Goal: Information Seeking & Learning: Learn about a topic

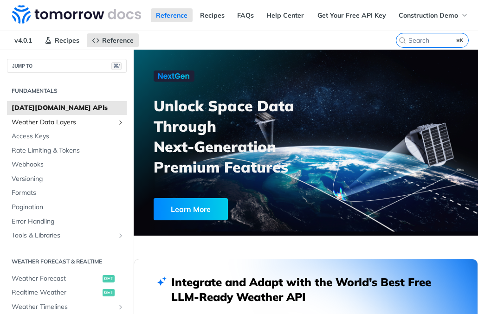
click at [66, 123] on span "Weather Data Layers" at bounding box center [63, 122] width 103 height 9
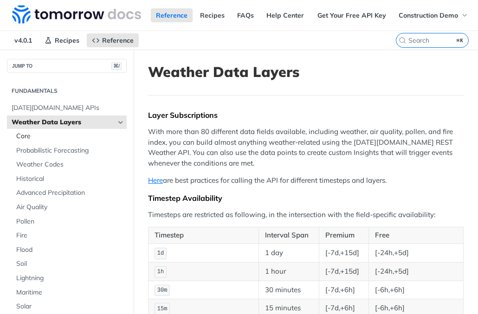
click at [57, 138] on span "Core" at bounding box center [70, 136] width 108 height 9
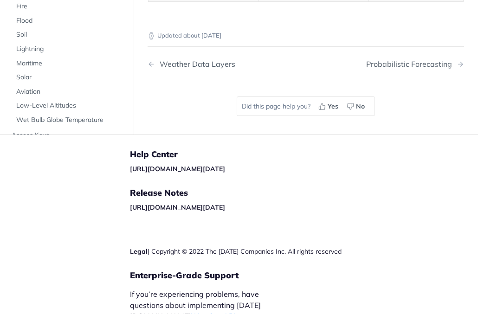
scroll to position [4790, 0]
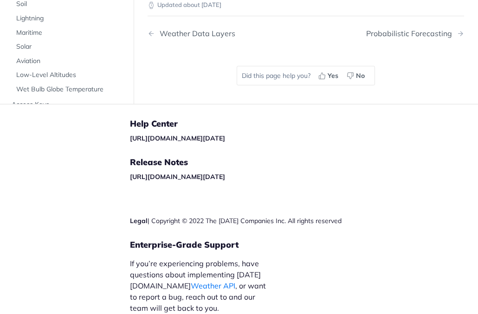
drag, startPoint x: 222, startPoint y: 102, endPoint x: 159, endPoint y: 95, distance: 63.5
click at [43, 9] on span "Soil" at bounding box center [70, 4] width 108 height 9
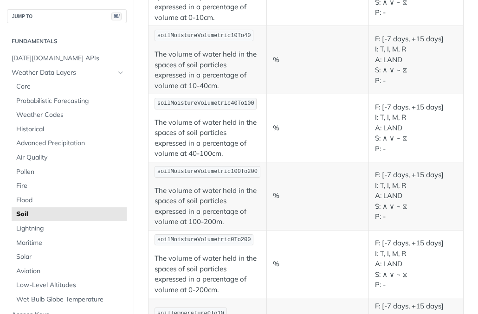
scroll to position [138, 0]
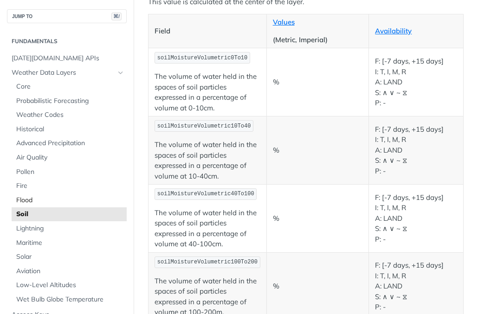
click at [47, 200] on span "Flood" at bounding box center [70, 200] width 108 height 9
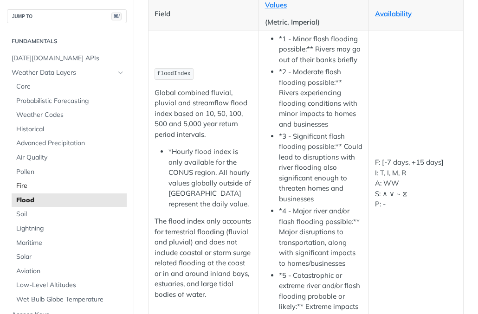
scroll to position [382, 0]
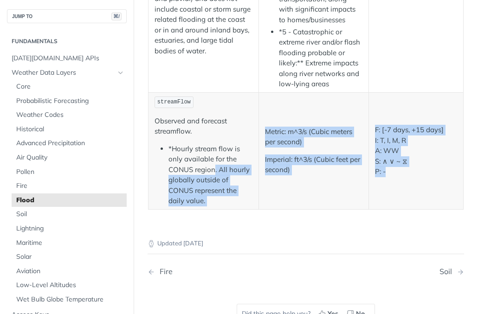
drag, startPoint x: 438, startPoint y: 170, endPoint x: 222, endPoint y: 166, distance: 216.2
click at [216, 164] on tr "streamFlow Observed and forecast streamflow. *Hourly stream flow is only availa…" at bounding box center [305, 150] width 315 height 117
click at [226, 166] on li "*Hourly stream flow is only available for the CONUS region. All hourly globally…" at bounding box center [210, 175] width 84 height 63
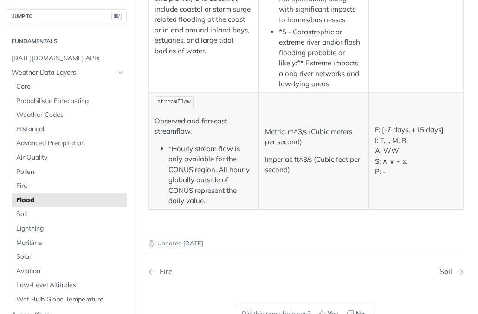
click at [242, 201] on li "*Hourly stream flow is only available for the CONUS region. All hourly globally…" at bounding box center [210, 175] width 84 height 63
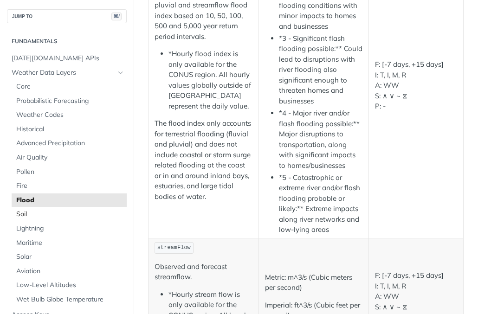
scroll to position [238, 0]
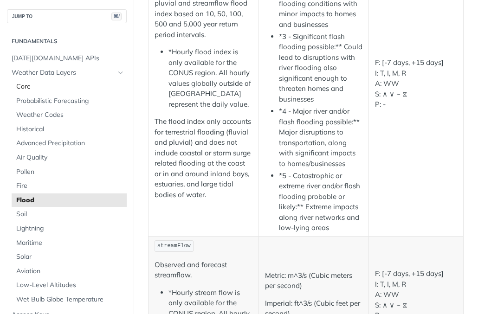
click at [70, 90] on span "Core" at bounding box center [70, 86] width 108 height 9
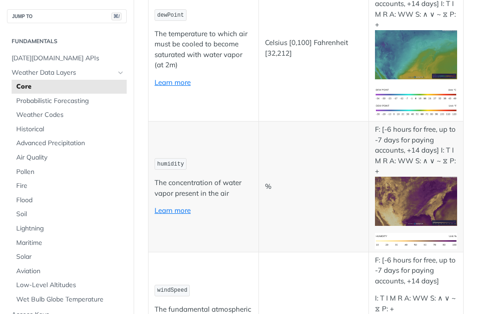
scroll to position [414, 0]
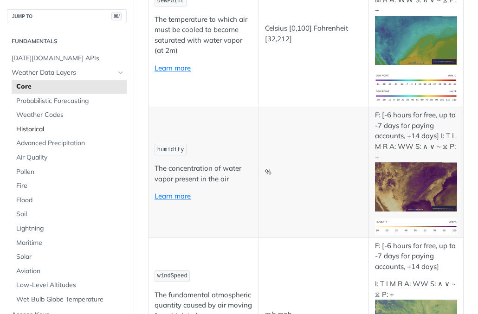
click at [82, 134] on link "Historical" at bounding box center [69, 129] width 115 height 14
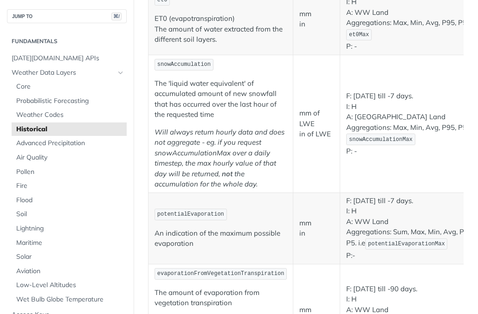
scroll to position [931, 0]
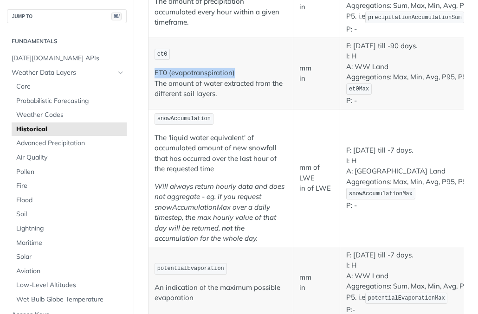
drag, startPoint x: 248, startPoint y: 71, endPoint x: 155, endPoint y: 71, distance: 92.8
click at [155, 71] on p "ET0 (evapotranspiration) The amount of water extracted from the different soil …" at bounding box center [220, 84] width 132 height 32
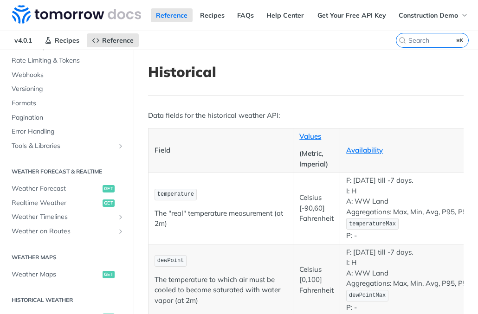
scroll to position [394, 0]
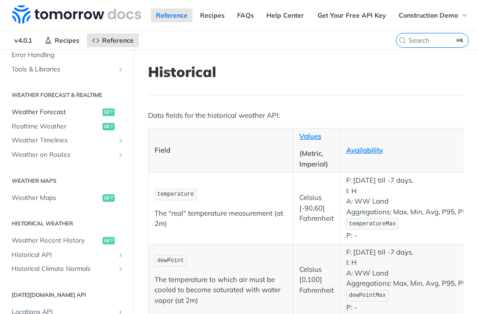
click at [72, 113] on span "Weather Forecast" at bounding box center [56, 112] width 89 height 9
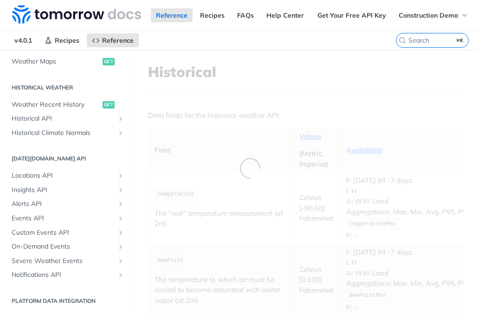
scroll to position [166, 0]
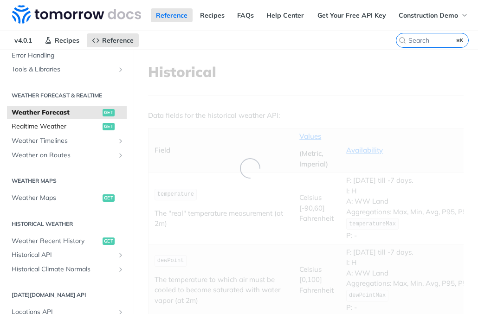
click at [72, 128] on span "Realtime Weather" at bounding box center [56, 126] width 89 height 9
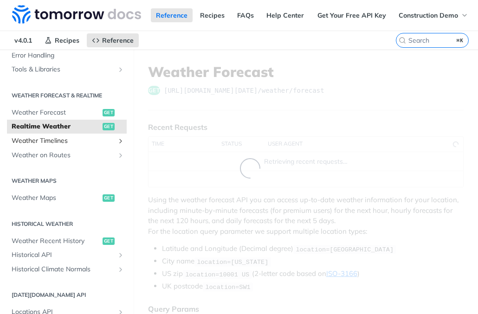
click at [69, 140] on span "Weather Timelines" at bounding box center [63, 140] width 103 height 9
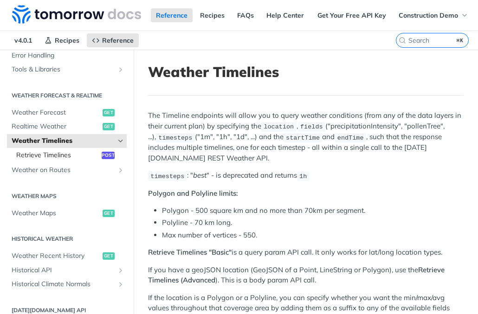
click at [68, 152] on span "Retrieve Timelines" at bounding box center [57, 155] width 83 height 9
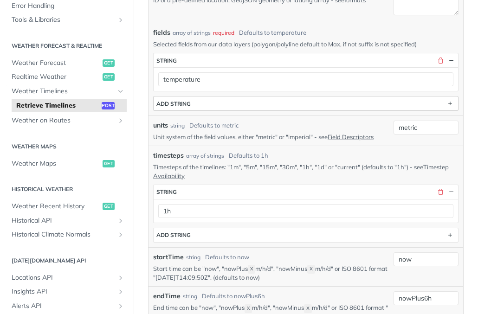
scroll to position [279, 0]
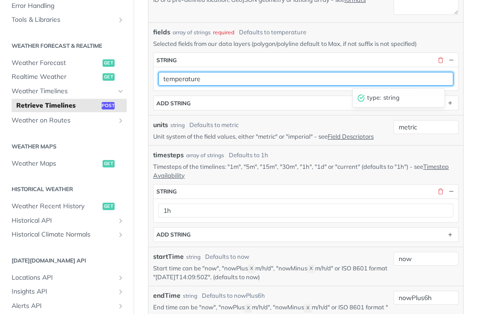
click at [232, 77] on input "temperature" at bounding box center [305, 79] width 295 height 14
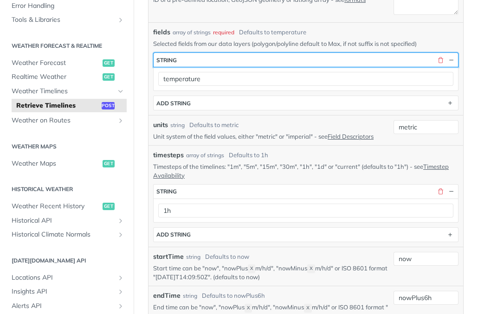
click at [411, 59] on button "string" at bounding box center [306, 60] width 304 height 14
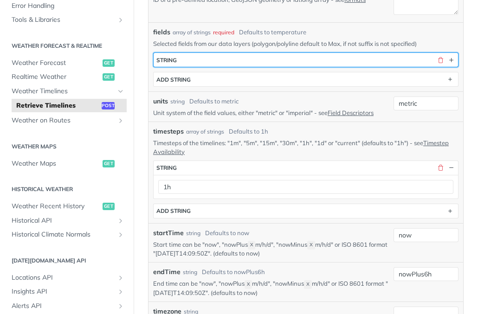
click at [318, 64] on button "string" at bounding box center [306, 60] width 304 height 14
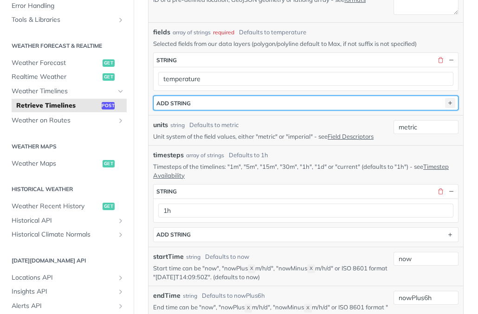
click at [450, 102] on icon "button" at bounding box center [450, 103] width 10 height 10
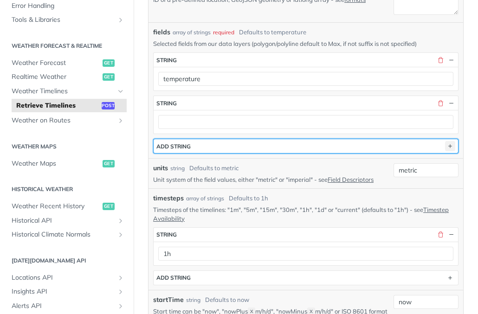
click at [453, 150] on icon "button" at bounding box center [450, 146] width 10 height 10
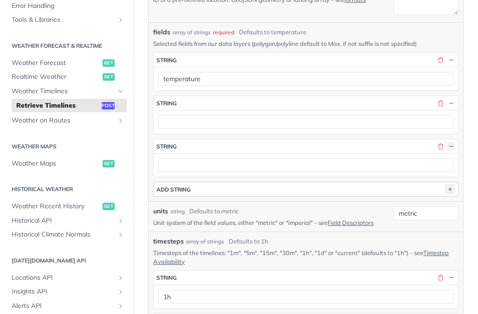
click at [453, 150] on button "button" at bounding box center [451, 146] width 8 height 8
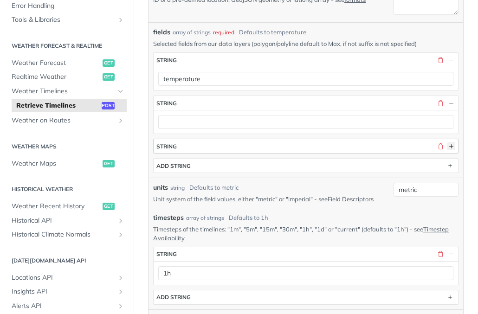
click at [451, 149] on button "button" at bounding box center [451, 146] width 8 height 8
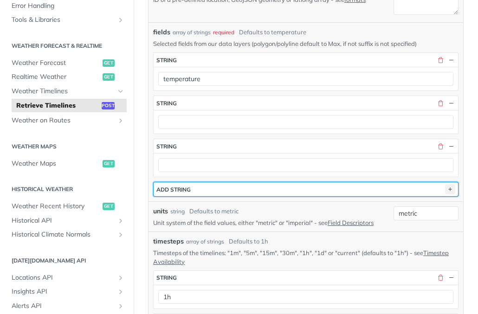
click at [451, 192] on icon "button" at bounding box center [450, 189] width 10 height 10
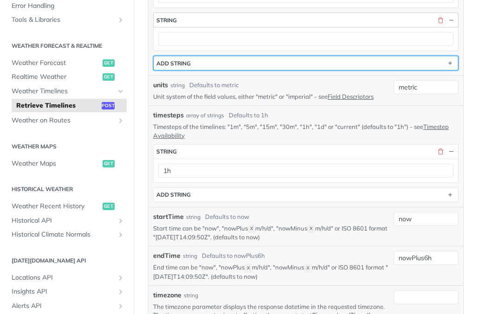
scroll to position [449, 0]
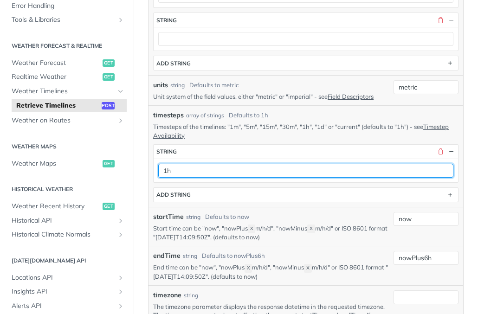
click at [308, 164] on input "1h" at bounding box center [305, 171] width 295 height 14
click at [358, 172] on input "1h" at bounding box center [305, 171] width 295 height 14
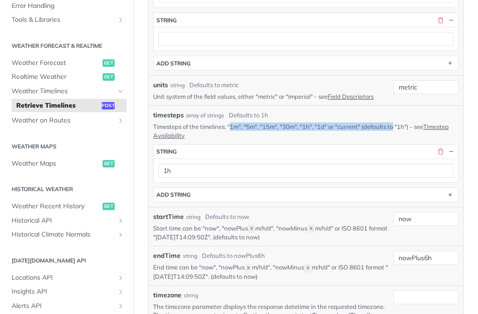
drag, startPoint x: 231, startPoint y: 128, endPoint x: 392, endPoint y: 126, distance: 161.4
click at [392, 126] on p "Timesteps of the timelines: "1m", "5m", "15m", "30m", "1h", "1d" or "current" (…" at bounding box center [305, 130] width 305 height 17
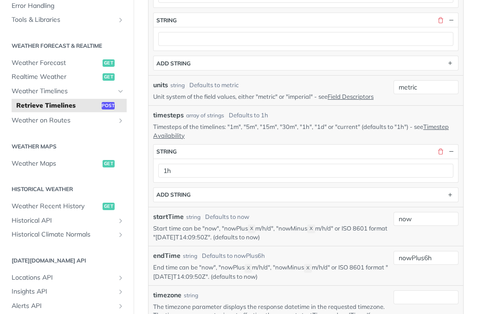
click at [365, 128] on p "Timesteps of the timelines: "1m", "5m", "15m", "30m", "1h", "1d" or "current" (…" at bounding box center [305, 130] width 305 height 17
drag, startPoint x: 335, startPoint y: 126, endPoint x: 271, endPoint y: 127, distance: 63.6
click at [271, 127] on p "Timesteps of the timelines: "1m", "5m", "15m", "30m", "1h", "1d" or "current" (…" at bounding box center [305, 130] width 305 height 17
drag, startPoint x: 271, startPoint y: 127, endPoint x: 221, endPoint y: 127, distance: 50.1
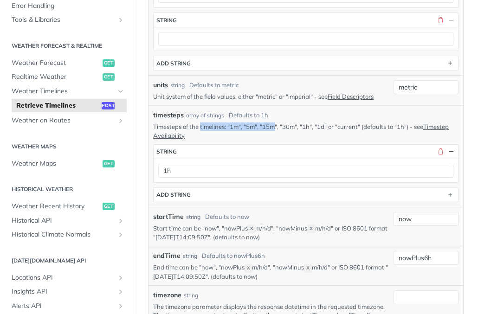
click at [221, 127] on p "Timesteps of the timelines: "1m", "5m", "15m", "30m", "1h", "1d" or "current" (…" at bounding box center [305, 130] width 305 height 17
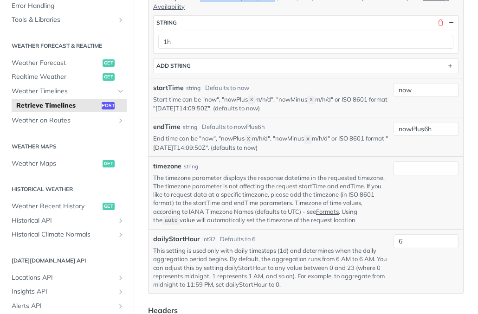
scroll to position [593, 0]
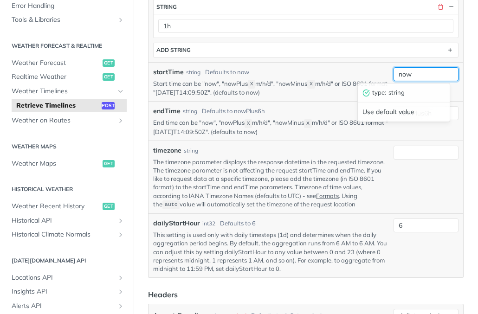
click at [428, 77] on input "now" at bounding box center [425, 74] width 65 height 14
click at [427, 75] on input "now" at bounding box center [425, 74] width 65 height 14
click at [326, 80] on p "Start time can be "now", "nowPlus X m/h/d", "nowMinus X m/h/d" or ISO 8601 form…" at bounding box center [271, 88] width 237 height 18
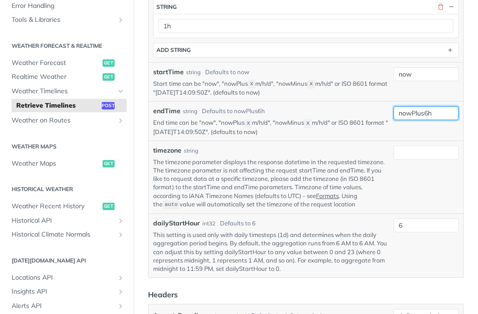
click at [436, 116] on input "nowPlus6h" at bounding box center [425, 113] width 65 height 14
click at [271, 127] on p "End time can be "now", "nowPlus X m/h/d", "nowMinus X m/h/d" or ISO 8601 format…" at bounding box center [271, 127] width 237 height 18
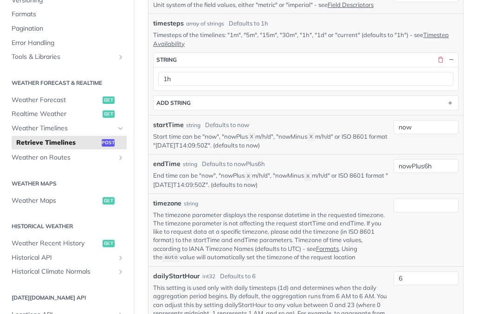
scroll to position [0, 0]
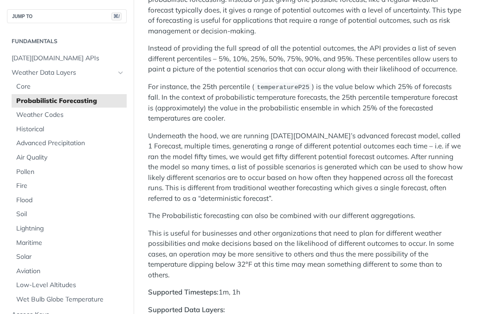
scroll to position [143, 0]
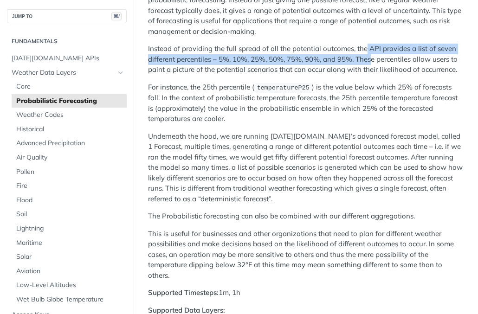
drag, startPoint x: 364, startPoint y: 48, endPoint x: 372, endPoint y: 58, distance: 12.5
click at [372, 58] on p "Instead of providing the full spread of all the potential outcomes, the API pro…" at bounding box center [305, 60] width 315 height 32
click at [372, 61] on p "Instead of providing the full spread of all the potential outcomes, the API pro…" at bounding box center [305, 60] width 315 height 32
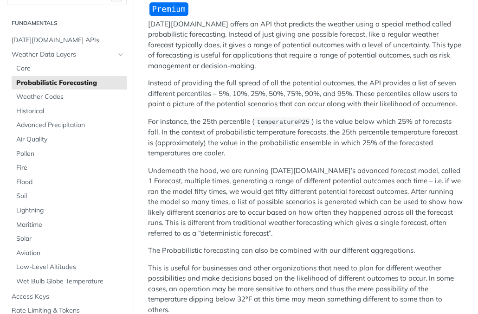
scroll to position [108, 0]
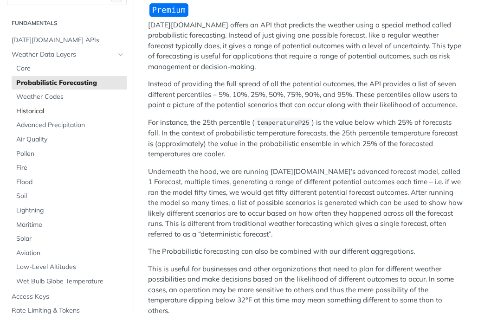
click at [44, 112] on span "Historical" at bounding box center [70, 111] width 108 height 9
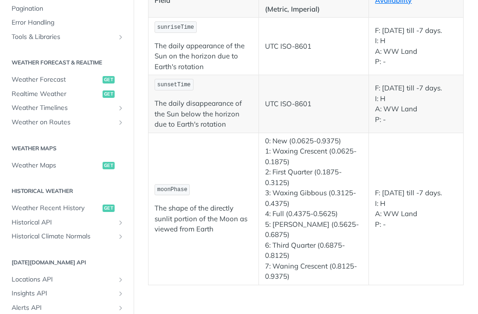
scroll to position [420, 0]
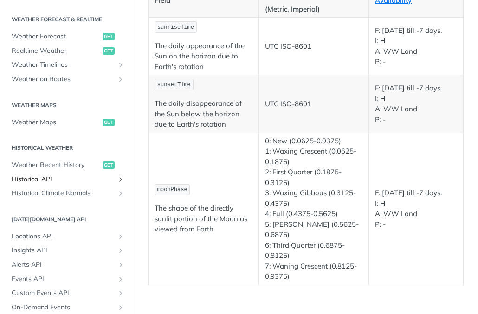
click at [65, 180] on span "Historical API" at bounding box center [63, 179] width 103 height 9
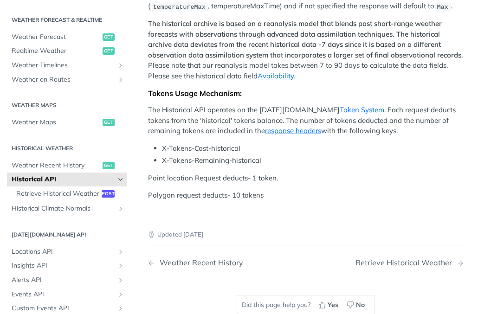
scroll to position [279, 0]
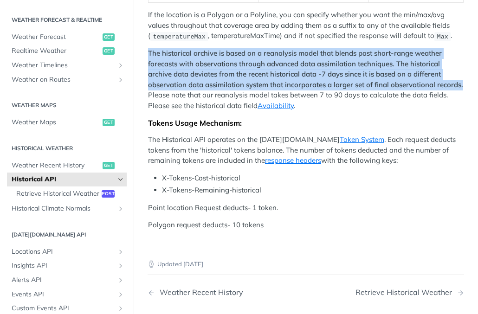
drag, startPoint x: 183, startPoint y: 222, endPoint x: 141, endPoint y: 171, distance: 65.9
click at [141, 171] on article "Historical API Tomorrow.io's Historical Weather API allows you to query weather…" at bounding box center [306, 8] width 344 height 474
click at [193, 89] on strong "The historical archive is based on a reanalysis model that blends past short-ra…" at bounding box center [305, 69] width 315 height 40
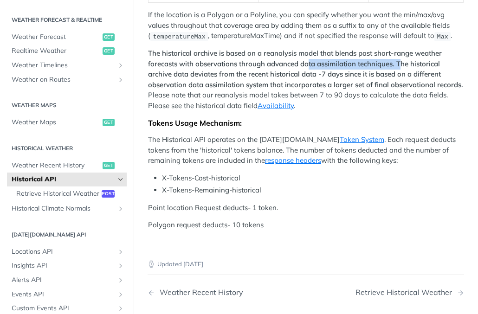
drag, startPoint x: 311, startPoint y: 185, endPoint x: 398, endPoint y: 187, distance: 87.7
click at [399, 89] on strong "The historical archive is based on a reanalysis model that blends past short-ra…" at bounding box center [305, 69] width 315 height 40
click at [299, 89] on strong "The historical archive is based on a reanalysis model that blends past short-ra…" at bounding box center [305, 69] width 315 height 40
drag, startPoint x: 299, startPoint y: 184, endPoint x: 369, endPoint y: 182, distance: 70.1
click at [369, 89] on strong "The historical archive is based on a reanalysis model that blends past short-ra…" at bounding box center [305, 69] width 315 height 40
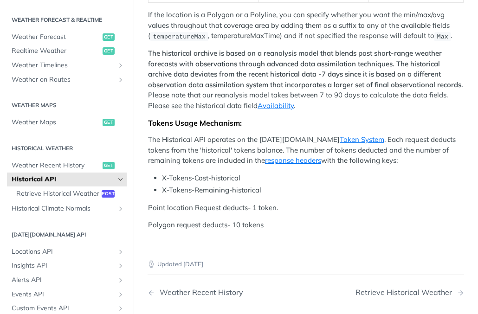
click at [376, 89] on strong "The historical archive is based on a reanalysis model that blends past short-ra…" at bounding box center [305, 69] width 315 height 40
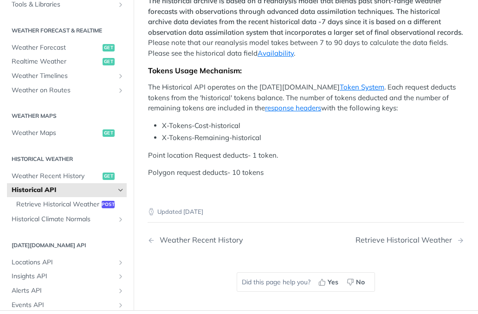
scroll to position [177, 0]
click at [77, 52] on span "Weather Forecast" at bounding box center [56, 48] width 89 height 9
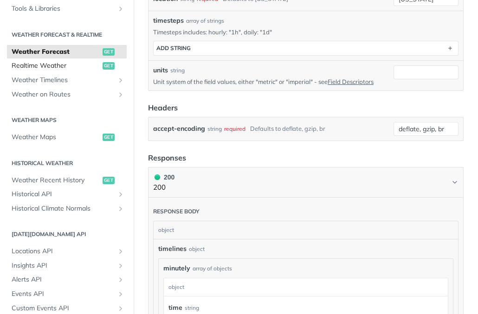
click at [79, 69] on span "Realtime Weather" at bounding box center [56, 65] width 89 height 9
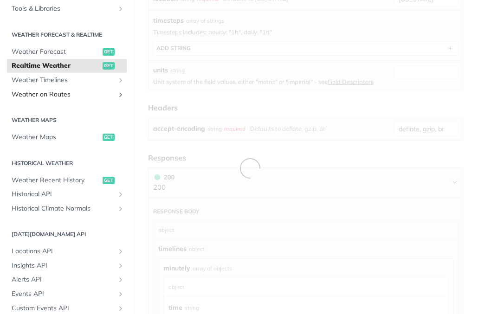
click at [70, 88] on link "Weather on Routes" at bounding box center [67, 95] width 120 height 14
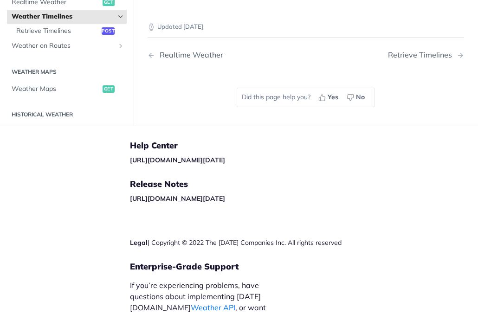
scroll to position [47, 0]
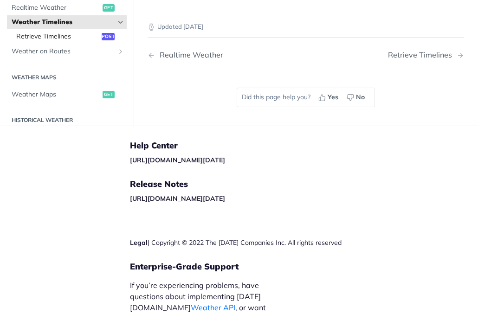
click at [72, 34] on span "Retrieve Timelines" at bounding box center [57, 36] width 83 height 9
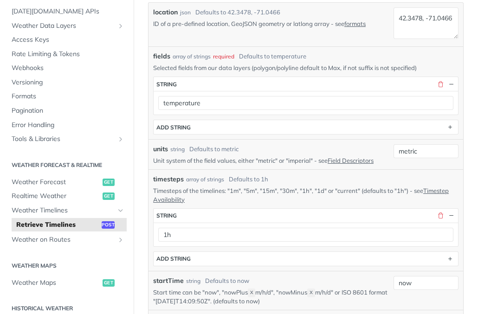
scroll to position [229, 0]
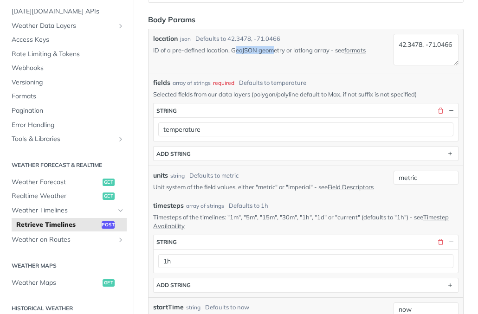
drag, startPoint x: 234, startPoint y: 51, endPoint x: 276, endPoint y: 50, distance: 41.3
click at [276, 50] on p "ID of a pre-defined location, GeoJSON geometry or latlong array - see formats" at bounding box center [271, 50] width 237 height 8
drag, startPoint x: 293, startPoint y: 49, endPoint x: 333, endPoint y: 50, distance: 39.4
click at [333, 50] on p "ID of a pre-defined location, GeoJSON geometry or latlong array - see formats" at bounding box center [271, 50] width 237 height 8
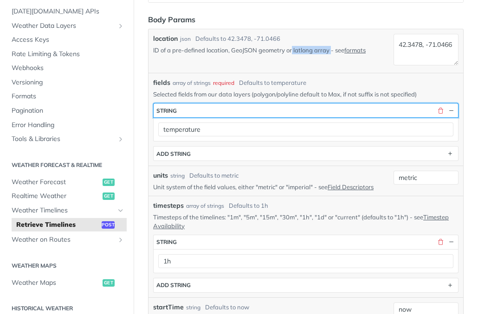
click at [320, 109] on button "string" at bounding box center [306, 110] width 304 height 14
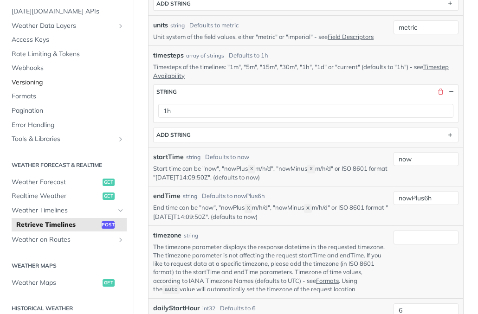
scroll to position [0, 0]
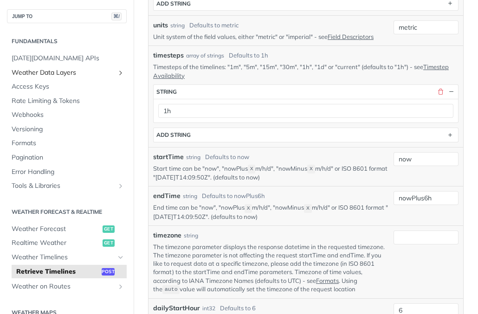
click at [74, 72] on span "Weather Data Layers" at bounding box center [63, 72] width 103 height 9
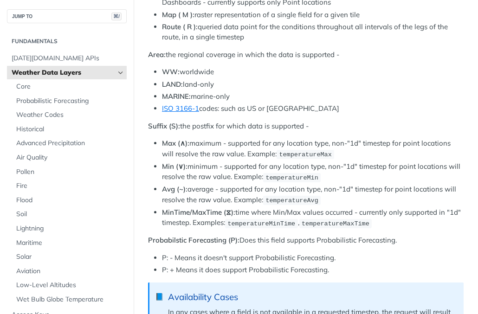
scroll to position [609, 0]
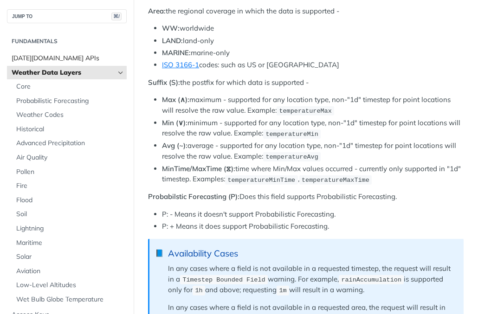
click at [65, 58] on span "[DATE][DOMAIN_NAME] APIs" at bounding box center [68, 58] width 113 height 9
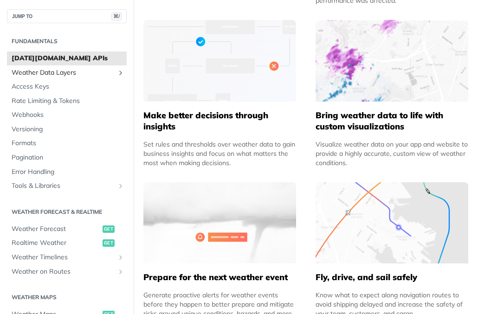
scroll to position [623, 0]
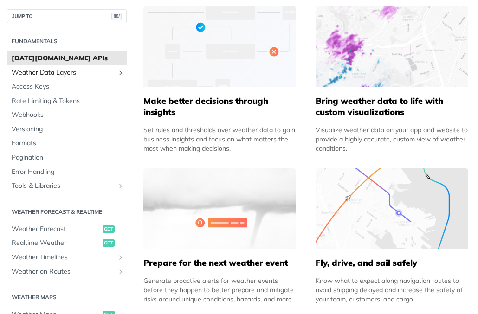
click at [73, 76] on span "Weather Data Layers" at bounding box center [63, 72] width 103 height 9
